Goal: Task Accomplishment & Management: Manage account settings

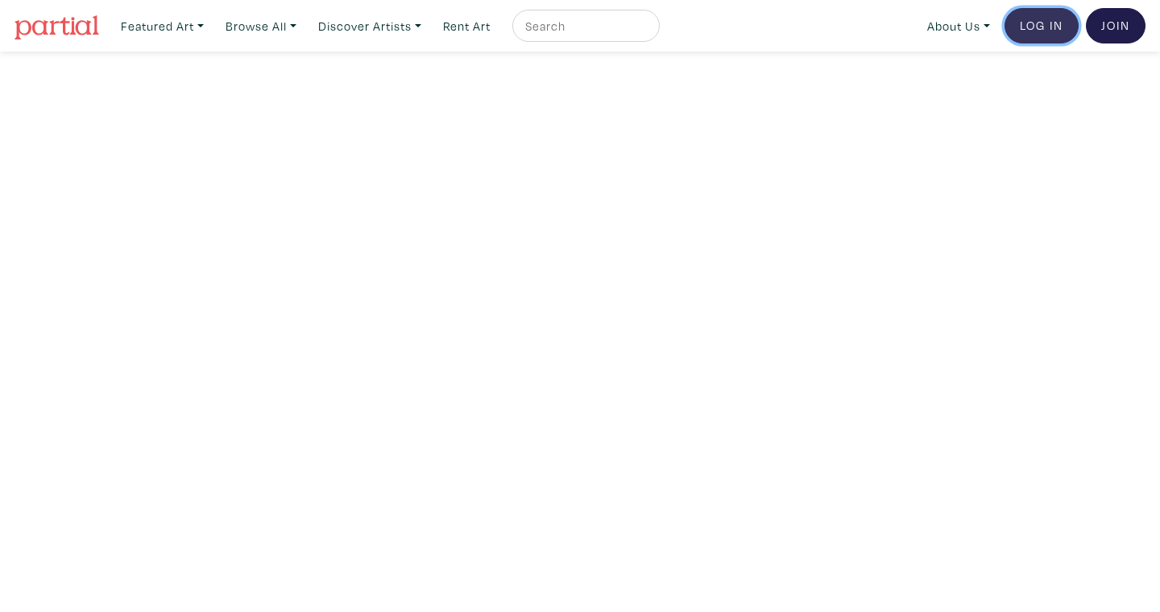
click at [1031, 20] on link "Log In" at bounding box center [1041, 25] width 74 height 35
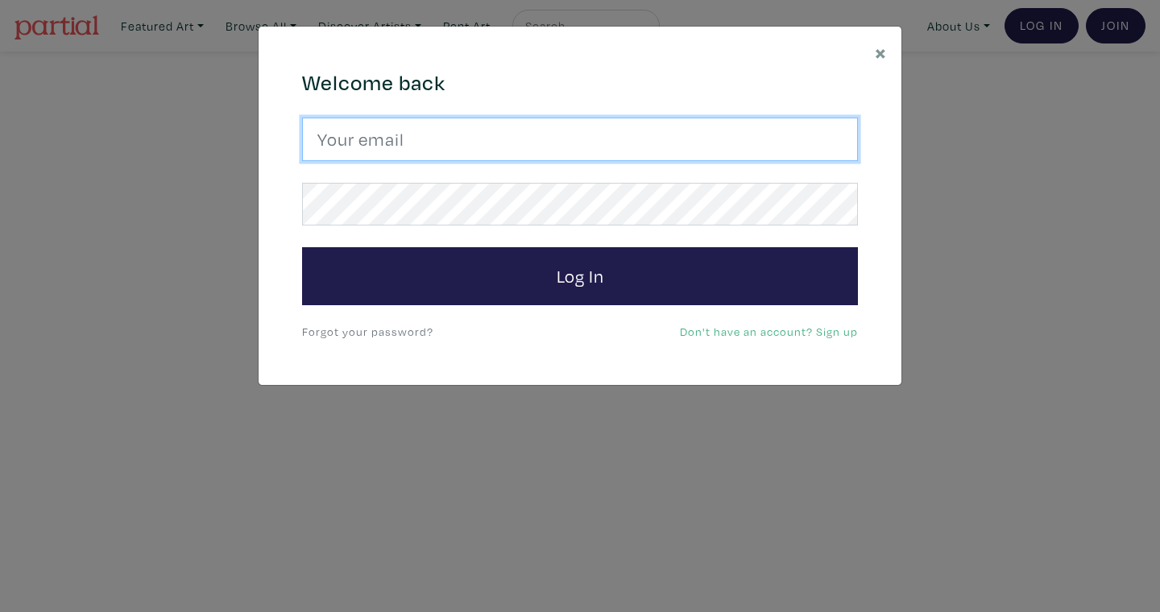
type input "deepikah@gmail.com"
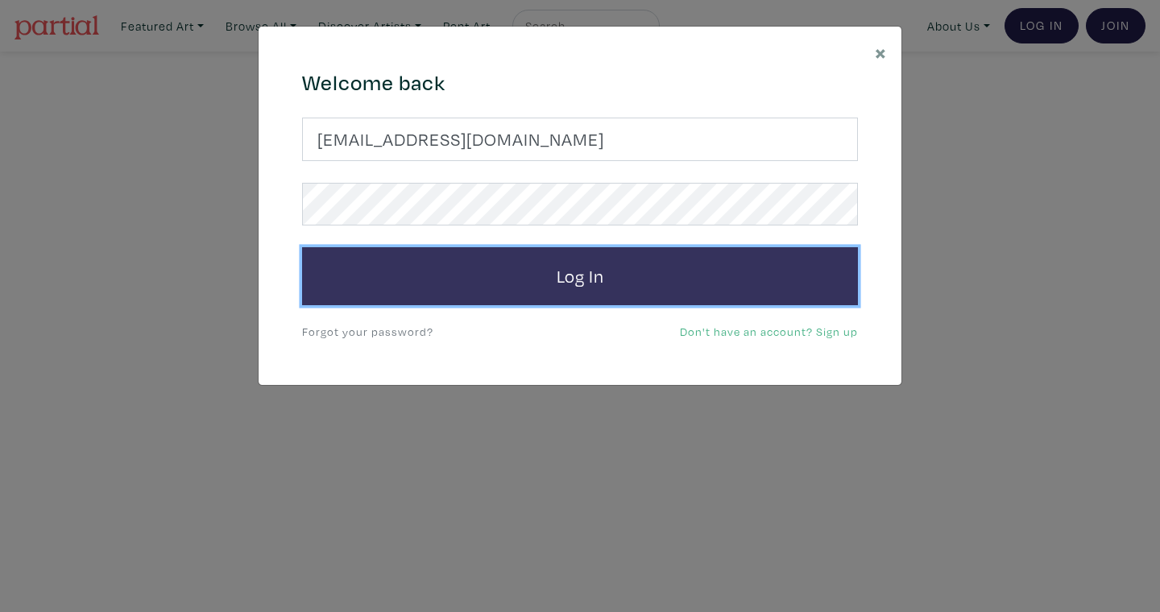
click at [590, 284] on button "Log In" at bounding box center [580, 276] width 556 height 58
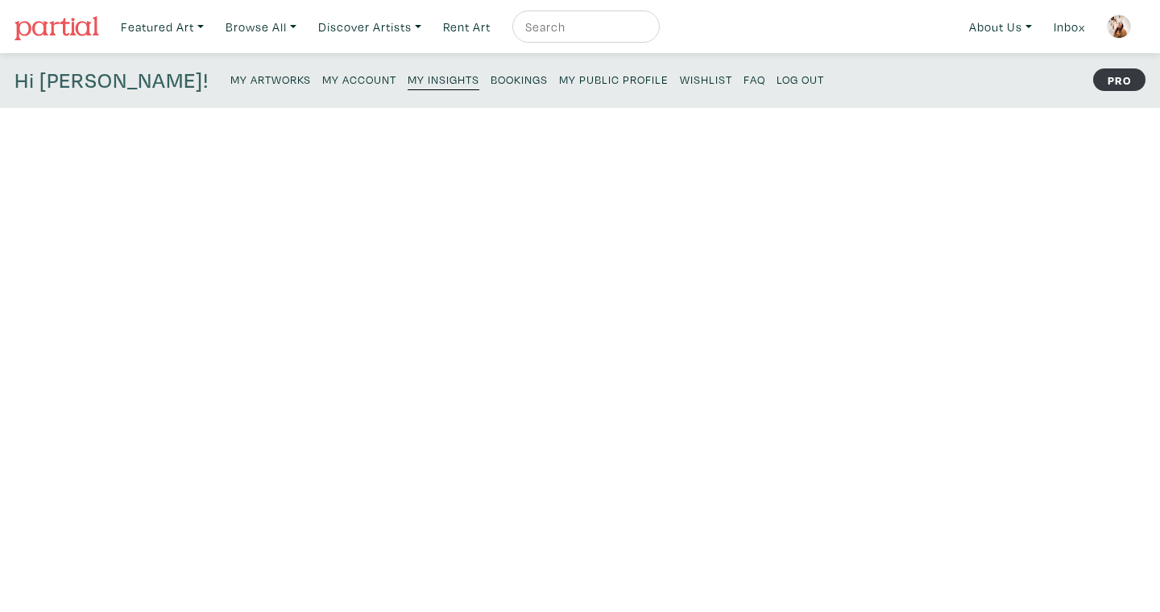
click at [230, 80] on small "My Artworks" at bounding box center [270, 79] width 81 height 15
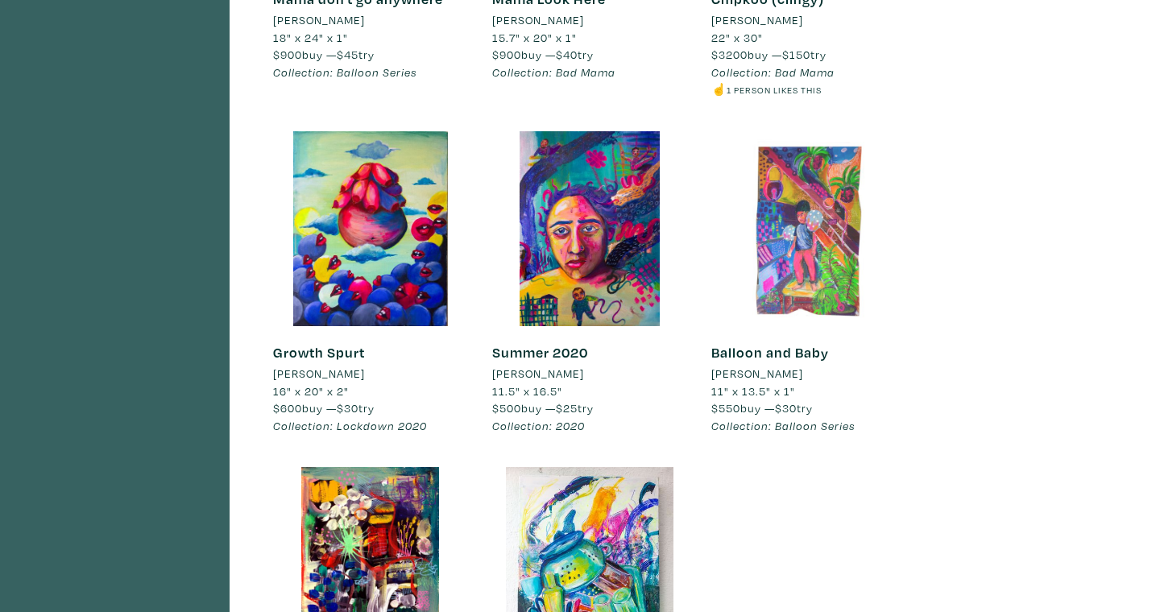
scroll to position [928, 0]
